Goal: Information Seeking & Learning: Compare options

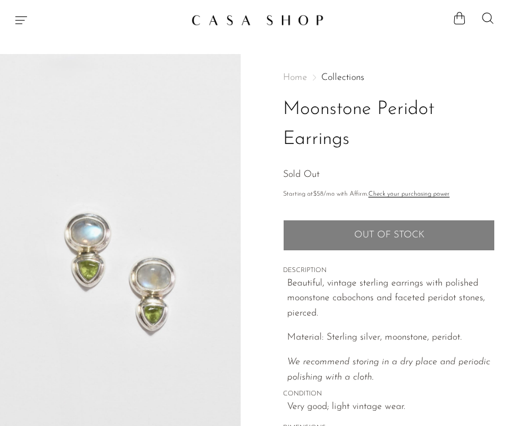
click at [294, 81] on span "Home" at bounding box center [295, 77] width 24 height 9
click at [294, 79] on span "Home" at bounding box center [295, 77] width 24 height 9
click at [17, 17] on icon "Menu" at bounding box center [21, 20] width 14 height 14
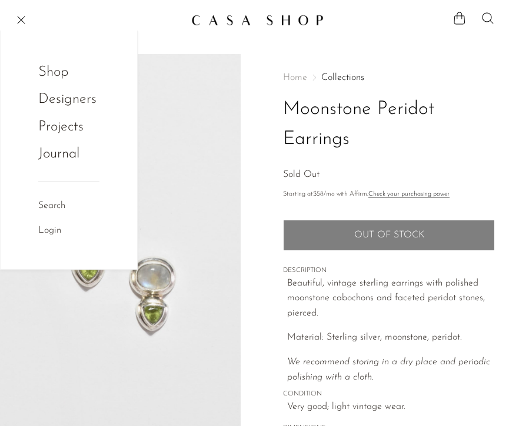
click at [55, 69] on link "Shop" at bounding box center [61, 72] width 46 height 22
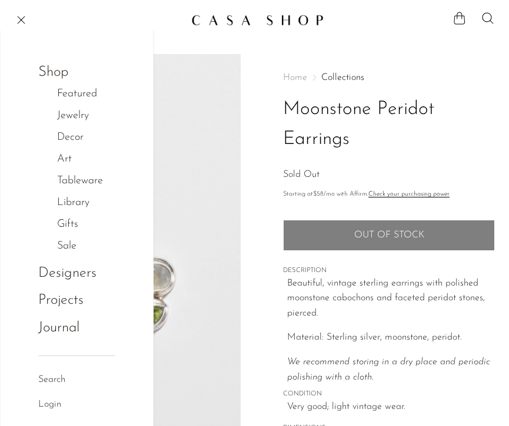
click at [82, 123] on link "Jewelry" at bounding box center [79, 116] width 44 height 17
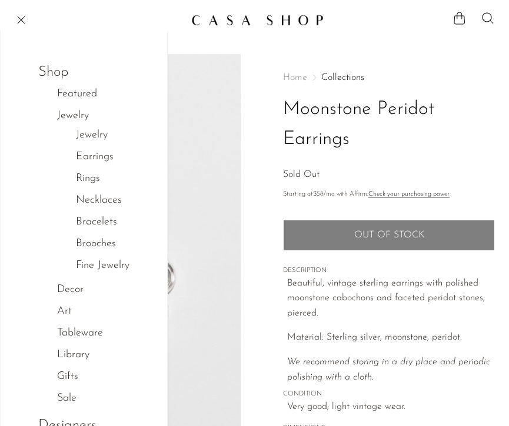
click at [101, 154] on link "Earrings" at bounding box center [95, 157] width 38 height 17
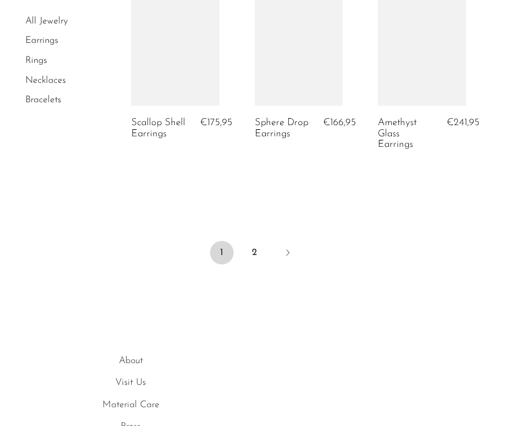
scroll to position [2311, 0]
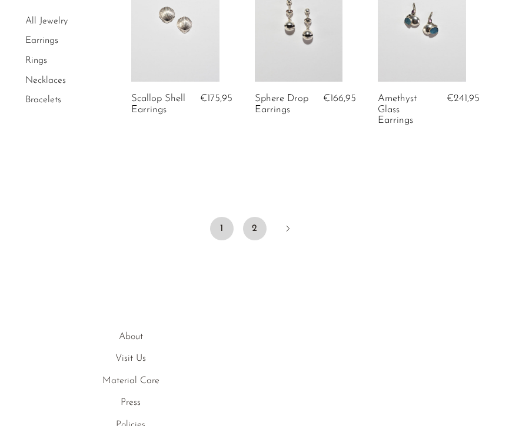
click at [252, 222] on link "2" at bounding box center [255, 229] width 24 height 24
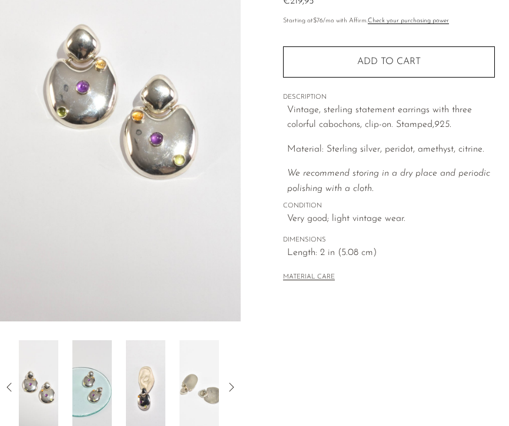
scroll to position [249, 0]
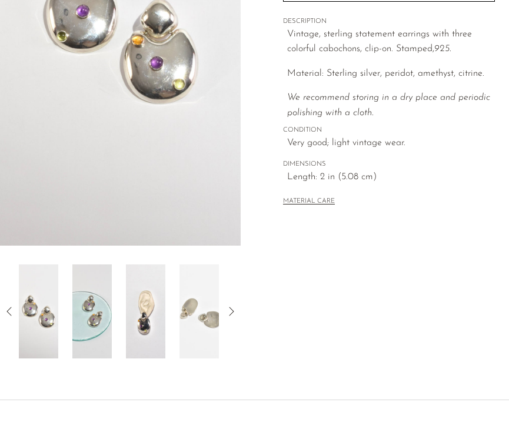
click at [104, 299] on img at bounding box center [91, 312] width 39 height 94
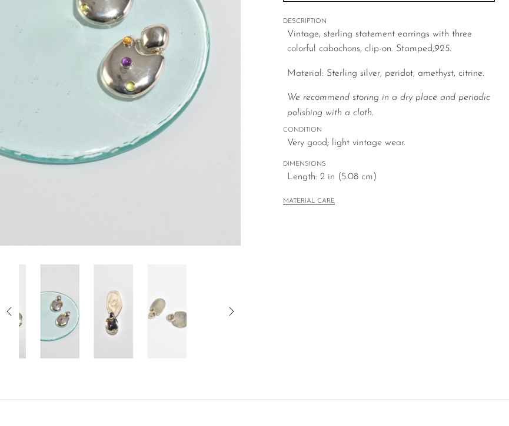
click at [130, 305] on div at bounding box center [120, 312] width 203 height 94
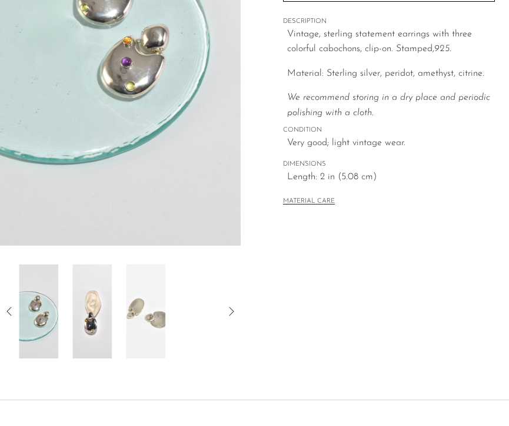
click at [83, 294] on img at bounding box center [91, 312] width 39 height 94
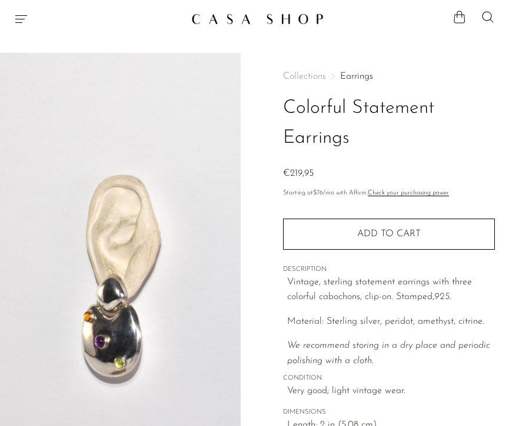
scroll to position [0, 0]
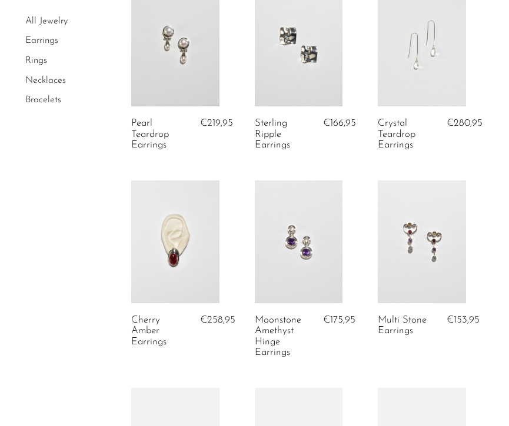
scroll to position [319, 0]
